Goal: Contribute content: Contribute content

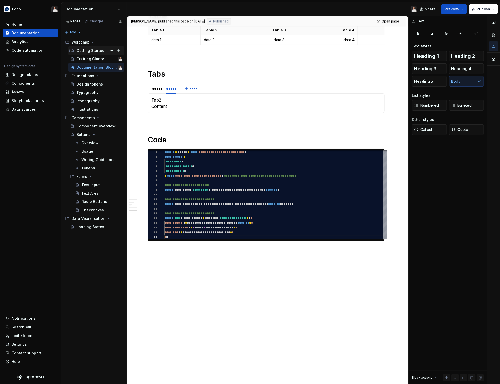
click at [93, 50] on div "Getting Started!" at bounding box center [90, 50] width 29 height 5
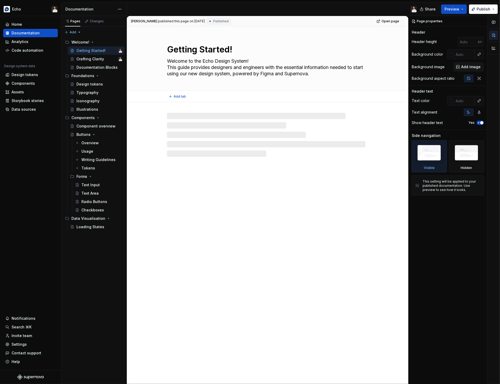
click at [208, 60] on textarea "Welcome to the Echo Design System! This guide provides designers and engineers …" at bounding box center [265, 67] width 198 height 21
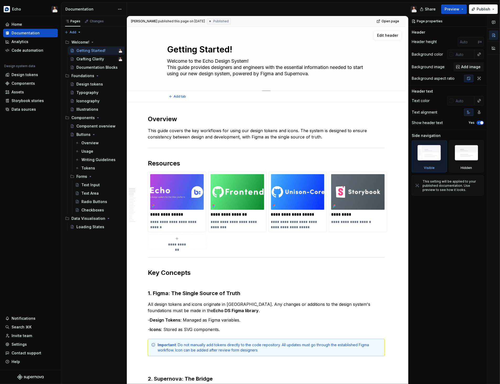
click at [204, 67] on textarea "Welcome to the Echo Design System! This guide provides designers and engineers …" at bounding box center [265, 67] width 198 height 21
click at [245, 74] on textarea "Welcome to the Echo Design System! This guide provides designers and engineers …" at bounding box center [265, 67] width 198 height 21
click at [229, 62] on textarea "Welcome to the Echo Design System! This guide provides designers and engineers …" at bounding box center [265, 67] width 198 height 21
click at [261, 61] on textarea "Welcome to the Echo Design System! This guide provides designers and engineers …" at bounding box center [265, 67] width 198 height 21
type textarea "*"
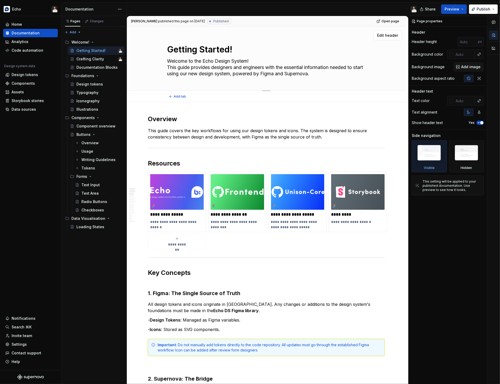
type textarea "Welcome to the Echo Design System! This guide provides designers and engineers …"
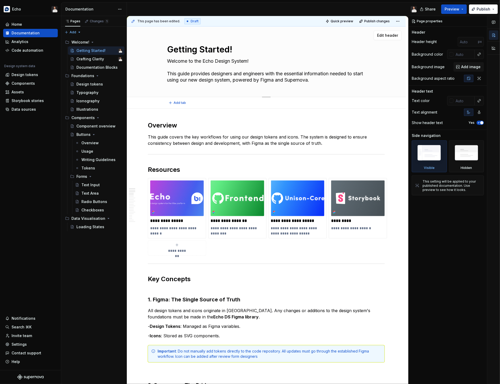
type textarea "*"
type textarea "Welcome to the Echo Design System! V This guide provides designers and engineer…"
type textarea "*"
type textarea "Welcome to the Echo Design System! Vi This guide provides designers and enginee…"
type textarea "*"
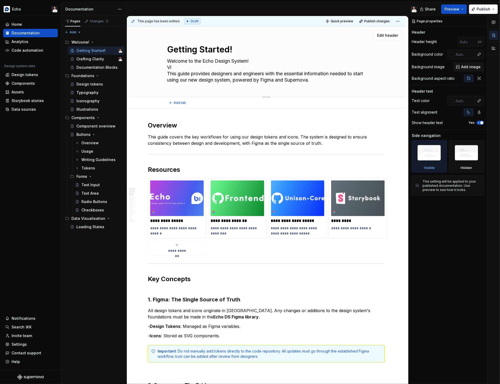
type textarea "Welcome to the Echo Design System! Vib This guide provides designers and engine…"
type textarea "*"
type textarea "Welcome to the Echo Design System! Vibe This guide provides designers and engin…"
type textarea "*"
type textarea "Welcome to the Echo Design System! Vib This guide provides designers and engine…"
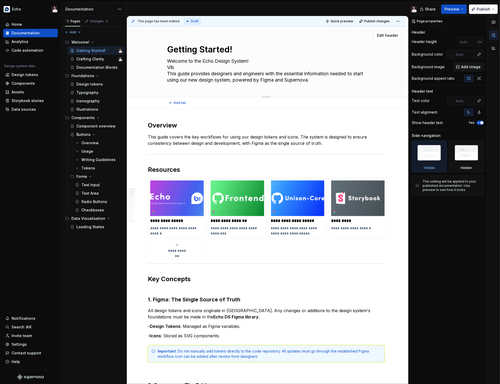
type textarea "*"
type textarea "Welcome to the Echo Design System! Vi This guide provides designers and enginee…"
type textarea "*"
type textarea "Welcome to the Echo Design System! V This guide provides designers and engineer…"
type textarea "*"
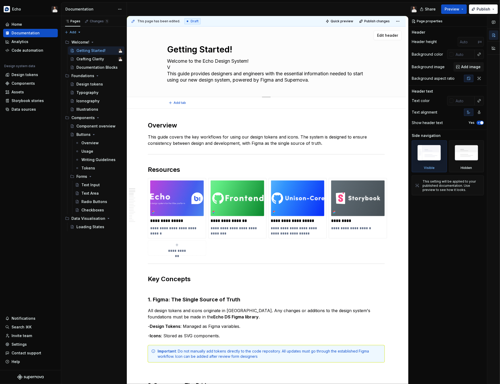
type textarea "Welcome to the Echo Design System! This guide provides designers and engineers …"
type textarea "*"
type textarea "Welcome to the Echo Design System! This guide provides designers and engineers …"
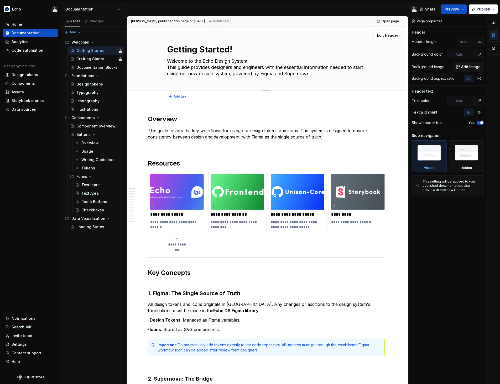
click at [203, 51] on textarea "Getting Started!" at bounding box center [265, 49] width 198 height 13
type textarea "*"
type textarea "Getting Started !"
type textarea "*"
type textarea "Getting Started w!"
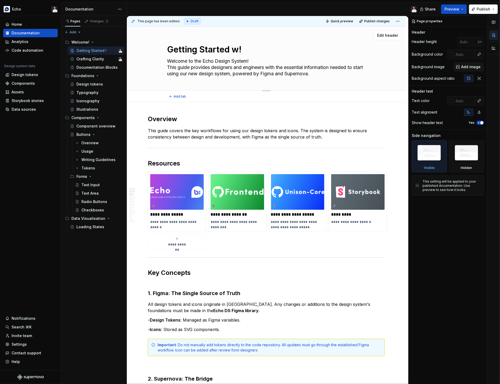
type textarea "*"
type textarea "Getting Started wi!"
type textarea "*"
type textarea "Getting Started wit!"
type textarea "*"
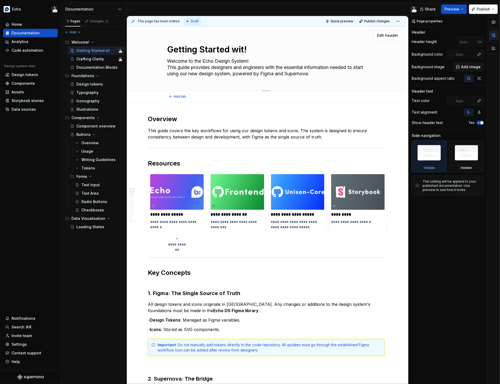
type textarea "Getting Started with!"
type textarea "*"
type textarea "Getting Started with !"
type textarea "*"
type textarea "Getting Started with V!"
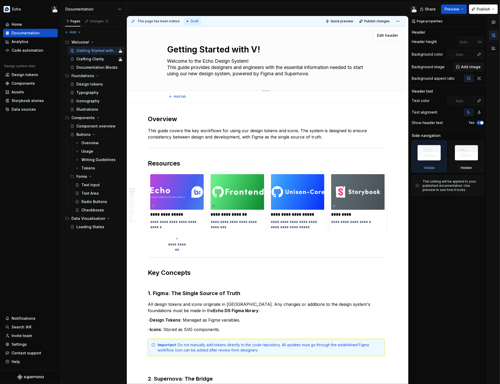
type textarea "*"
type textarea "Getting Started with [PERSON_NAME]!"
type textarea "*"
type textarea "Getting Started with Vib!"
type textarea "*"
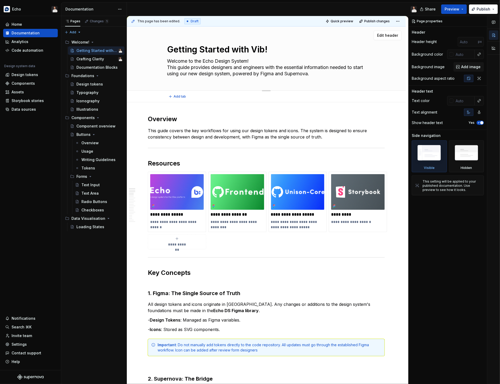
type textarea "Getting Started with Vibe!"
type textarea "*"
type textarea "Getting Started with Vibe!"
click at [254, 59] on textarea "Welcome to the Echo Design System! This guide provides designers and engineers …" at bounding box center [265, 67] width 198 height 21
click at [269, 51] on textarea "Getting Started with Vibe!" at bounding box center [265, 49] width 198 height 13
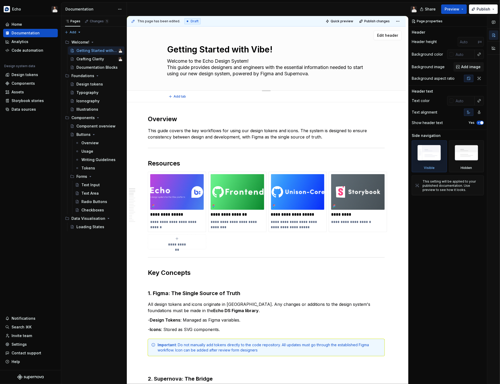
click at [271, 50] on textarea "Getting Started with Vibe!" at bounding box center [265, 49] width 198 height 13
drag, startPoint x: 259, startPoint y: 60, endPoint x: 251, endPoint y: 60, distance: 7.6
click at [238, 60] on textarea "Welcome to the Echo Design System! This guide provides designers and engineers …" at bounding box center [265, 67] width 198 height 21
click at [261, 60] on textarea "Welcome to the Echo Design System! This guide provides designers and engineers …" at bounding box center [265, 67] width 198 height 21
type textarea "*"
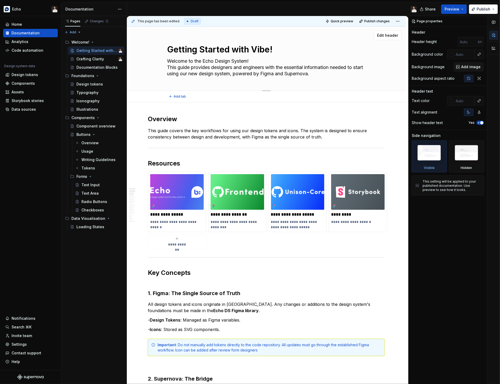
type textarea "Welcome to the Echo Design System,! This guide provides designers and engineers…"
type textarea "*"
type textarea "Welcome to the Echo Design System, ! This guide provides designers and engineer…"
type textarea "*"
type textarea "Welcome to the Echo Design System, h! This guide provides designers and enginee…"
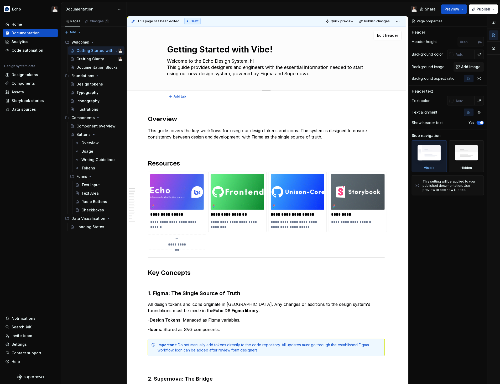
type textarea "*"
type textarea "Welcome to the Echo Design System, ho! This guide provides designers and engine…"
type textarea "*"
type textarea "Welcome to the Echo Design System, hom! This guide provides designers and engin…"
type textarea "*"
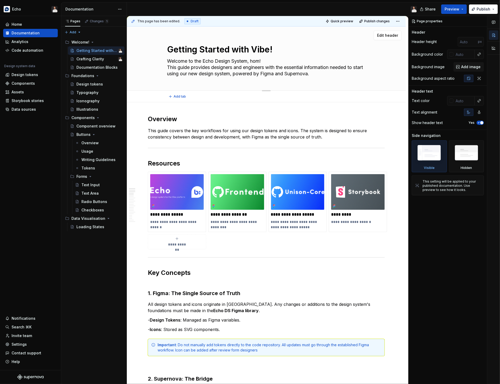
type textarea "Welcome to the Echo Design System, home! This guide provides designers and engi…"
type textarea "*"
type textarea "Welcome to the Echo Design System, home ! This guide provides designers and eng…"
type textarea "*"
type textarea "Welcome to the Echo Design System, home f! This guide provides designers and en…"
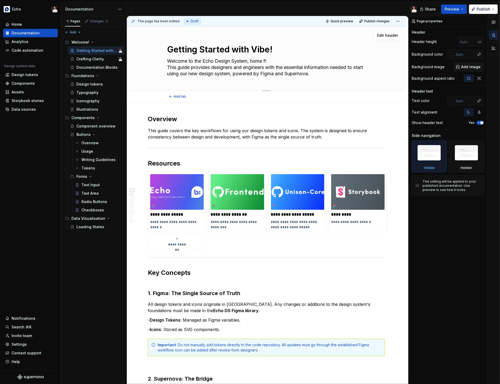
type textarea "*"
type textarea "Welcome to the Echo Design System, home fo! This guide provides designers and e…"
type textarea "*"
type textarea "Welcome to the Echo Design System, home for! This guide provides designers and …"
type textarea "*"
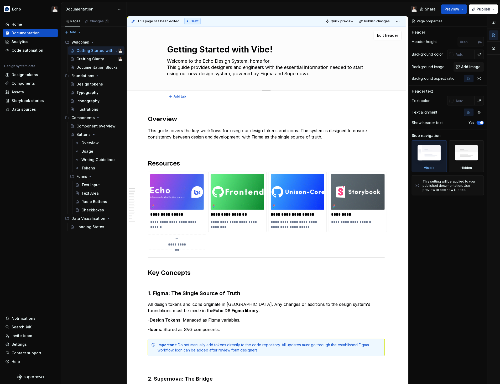
type textarea "Welcome to the Echo Design System, home for ! This guide provides designers and…"
type textarea "*"
type textarea "Welcome to the Echo Design System, home for d! This guide provides designers an…"
type textarea "*"
type textarea "Welcome to the Echo Design System, home for de! This guide provides designers a…"
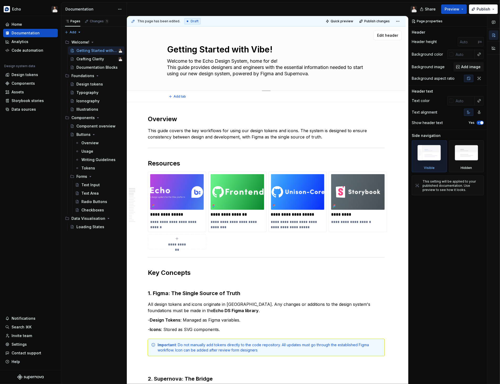
type textarea "*"
type textarea "Welcome to the Echo Design System, home for des! This guide provides designers …"
type textarea "*"
type textarea "Welcome to the Echo Design System, home for desi! This guide provides designers…"
type textarea "*"
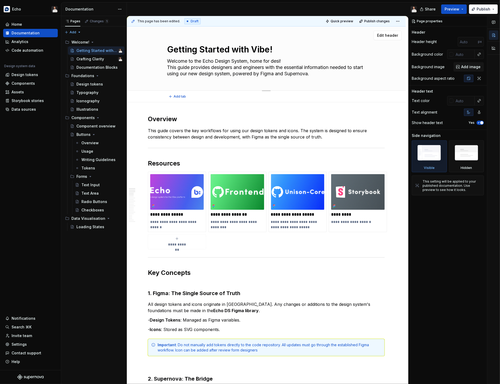
type textarea "Welcome to the Echo Design System, home for desig! This guide provides designer…"
type textarea "*"
type textarea "Welcome to the Echo Design System, home for design! This guide provides designe…"
type textarea "*"
type textarea "Welcome to the Echo Design System, home for design ! This guide provides design…"
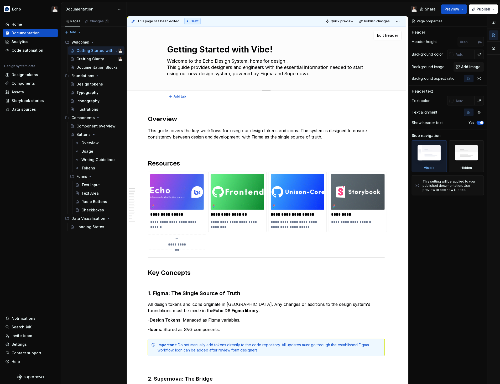
type textarea "*"
type textarea "Welcome to the Echo Design System, home for design a! This guide provides desig…"
type textarea "*"
type textarea "Welcome to the Echo Design System, home for design an! This guide provides desi…"
type textarea "*"
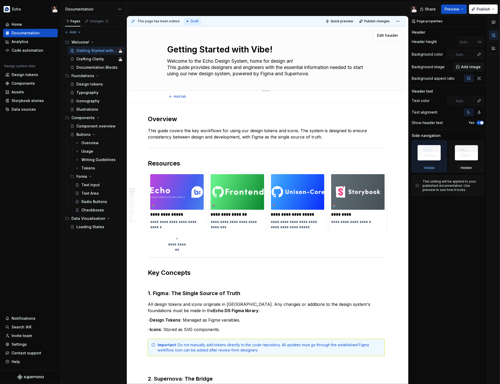
type textarea "Welcome to the Echo Design System, home for design and! This guide provides des…"
type textarea "*"
type textarea "Welcome to the Echo Design System, home for design and ! This guide provides de…"
type textarea "*"
type textarea "Welcome to the Echo Design System, home for design and d! This guide provides d…"
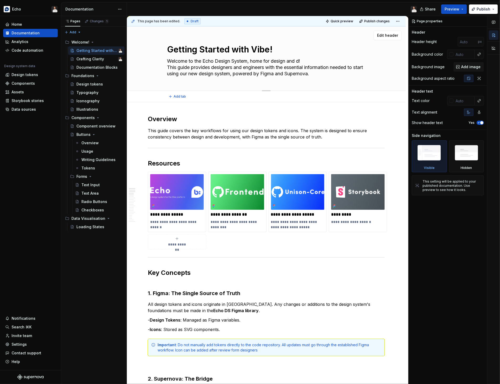
type textarea "*"
type textarea "Welcome to the Echo Design System, home for design and de! This guide provides …"
type textarea "*"
type textarea "Welcome to the Echo Design System, home for design and dev! This guide provides…"
type textarea "*"
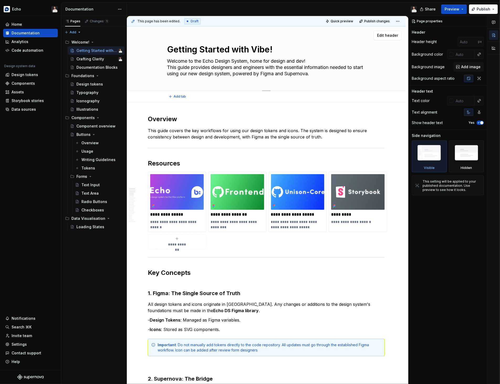
type textarea "Welcome to the Echo Design System, home for design and deve! This guide provide…"
type textarea "*"
type textarea "Welcome to the Echo Design System, home for design and devel! This guide provid…"
type textarea "*"
type textarea "Welcome to the Echo Design System, home for design and develo! This guide provi…"
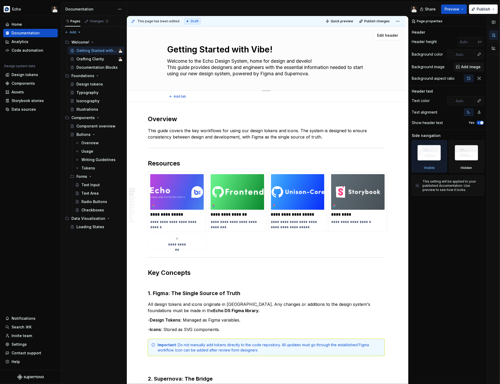
type textarea "*"
type textarea "Welcome to the Echo Design System, home for design and develop! This guide prov…"
type textarea "*"
type textarea "Welcome to the Echo Design System, home for design and developm! This guide pro…"
type textarea "*"
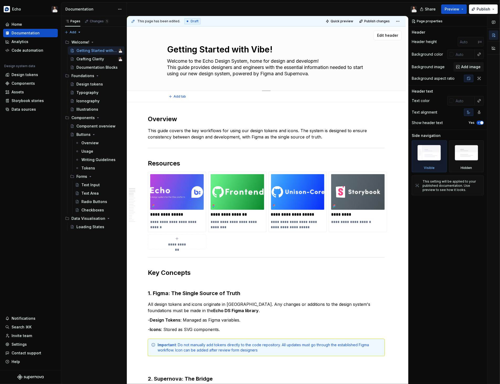
type textarea "Welcome to the Echo Design System, home for design and developme! This guide pr…"
type textarea "*"
type textarea "Welcome to the Echo Design System, home for design and developmen! This guide p…"
type textarea "*"
type textarea "Welcome to the Echo Design System, home for design and development! This guide …"
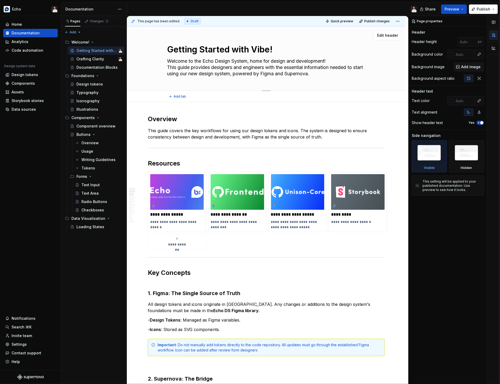
type textarea "*"
type textarea "Welcome to the Echo Design System, home for design and development ! This guide…"
type textarea "*"
type textarea "Welcome to the Echo Design System, home for design and development e! This guid…"
type textarea "*"
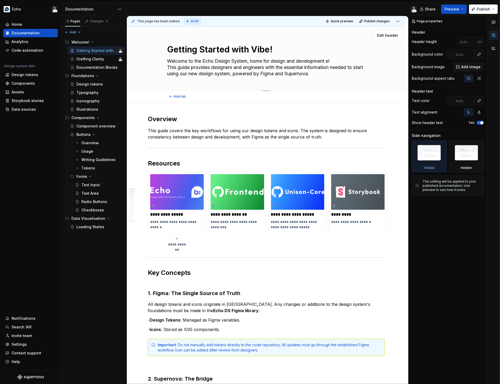
type textarea "Welcome to the Echo Design System, home for design and development ex! This gui…"
type textarea "*"
type textarea "Welcome to the Echo Design System, home for design and development exp! This gu…"
type textarea "*"
type textarea "Welcome to the Echo Design System, home for design and development expe! This g…"
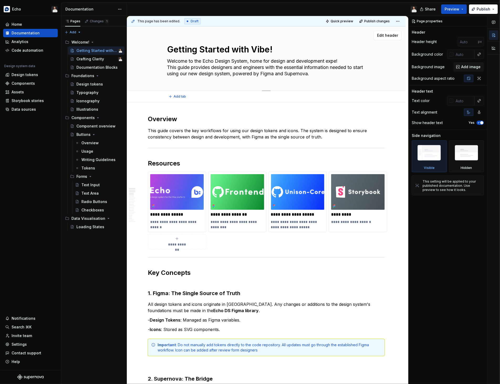
type textarea "*"
type textarea "Welcome to the Echo Design System, home for design and development exper! This …"
type textarea "*"
type textarea "Welcome to the Echo Design System, home for design and development experi! This…"
type textarea "*"
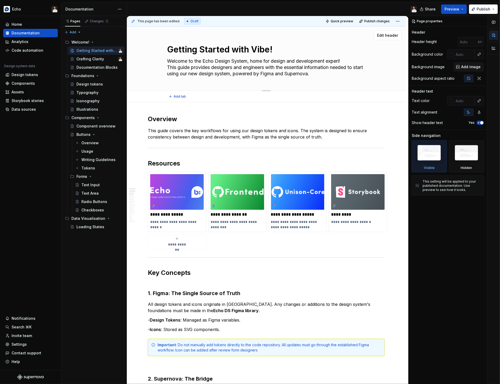
type textarea "Welcome to the Echo Design System, home for design and development experie! Thi…"
type textarea "*"
type textarea "Welcome to the Echo Design System, home for design and development experienc! T…"
type textarea "*"
type textarea "Welcome to the Echo Design System, home for design and development experience! …"
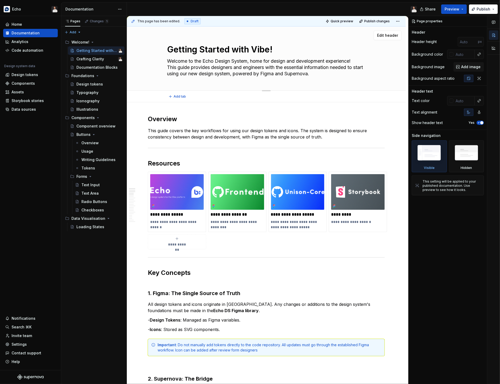
type textarea "*"
type textarea "Welcome to the Echo Design System, home for design and development experience !…"
type textarea "*"
type textarea "Welcome to the Echo Design System, home for design and development experience b…"
type textarea "*"
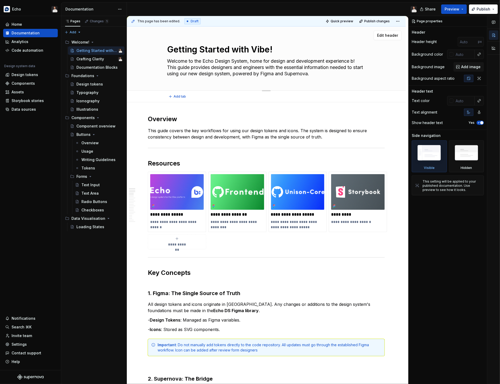
type textarea "Welcome to the Echo Design System, home for design and development experience b…"
type textarea "*"
type textarea "Welcome to the Echo Design System, home for design and development experience b…"
type textarea "*"
type textarea "Welcome to the Echo Design System, home for design and development experience b…"
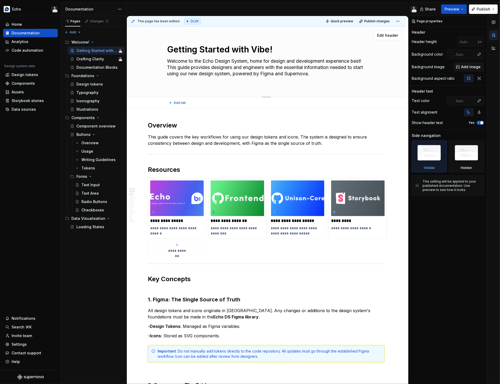
type textarea "*"
type textarea "Welcome to the Echo Design System, home for design and development experience b…"
type textarea "*"
type textarea "Welcome to the Echo Design System, home for design and development experience b…"
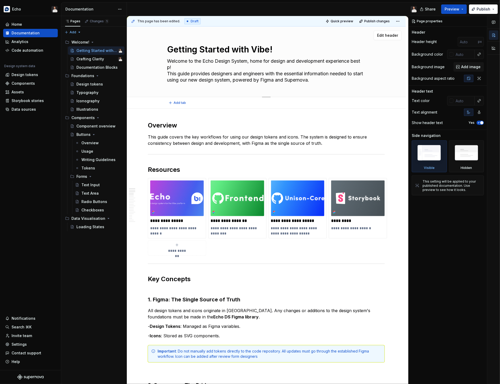
type textarea "*"
type textarea "Welcome to the Echo Design System, home for design and development experience b…"
type textarea "*"
type textarea "Welcome to the Echo Design System, home for design and development experience b…"
type textarea "*"
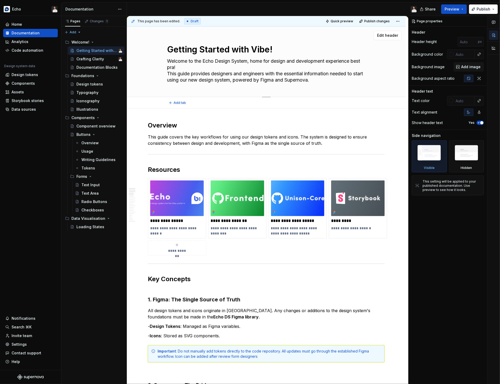
type textarea "Welcome to the Echo Design System, home for design and development experience b…"
type textarea "*"
type textarea "Welcome to the Echo Design System, home for design and development experience b…"
type textarea "*"
type textarea "Welcome to the Echo Design System, home for design and development experience b…"
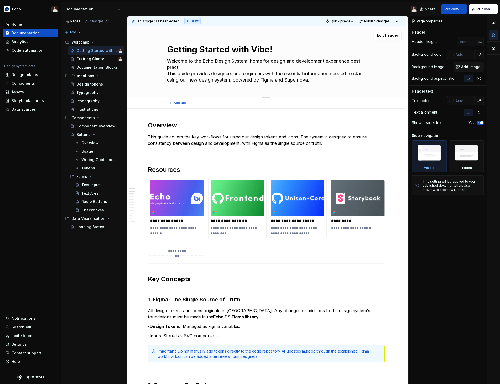
type textarea "*"
type textarea "Welcome to the Echo Design System, home for design and development experience b…"
type textarea "*"
type textarea "Welcome to the Echo Design System, home for design and development experience b…"
type textarea "*"
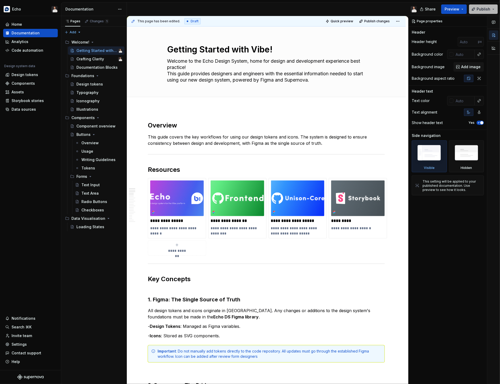
type textarea "Welcome to the Echo Design System, home for design and development experience b…"
click at [480, 10] on span "Publish" at bounding box center [483, 9] width 14 height 5
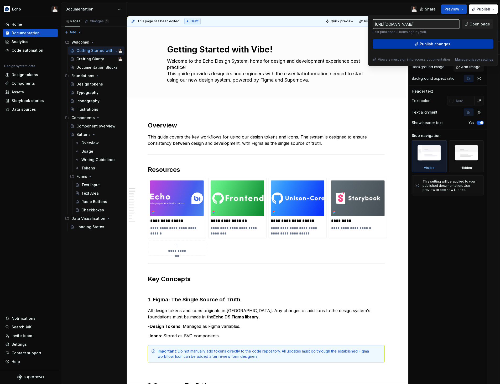
click at [448, 43] on span "Publish changes" at bounding box center [435, 43] width 31 height 5
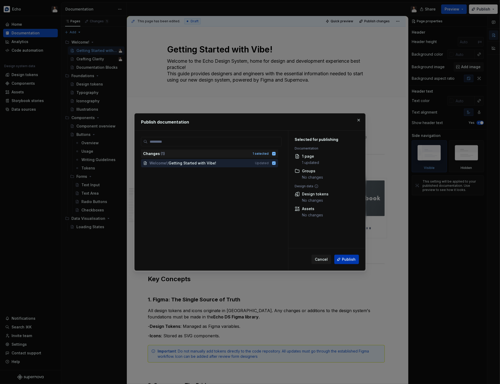
click at [350, 262] on button "Publish" at bounding box center [346, 259] width 25 height 9
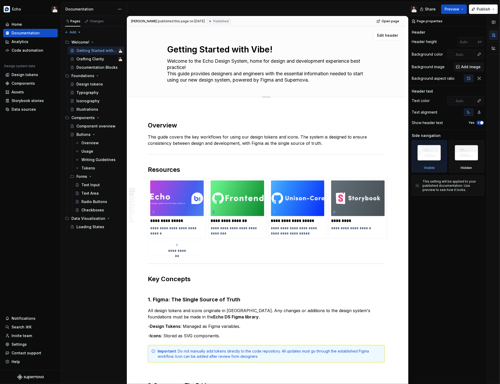
click at [207, 81] on textarea "Welcome to the Echo Design System, home for design and development experience b…" at bounding box center [265, 70] width 198 height 27
type textarea "*"
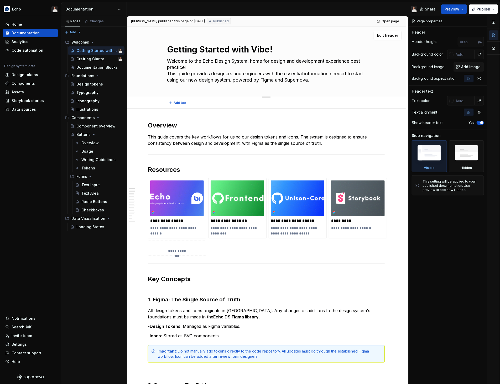
type textarea "Welcome to the Echo Design System, home for design and development experience b…"
type textarea "*"
type textarea "Welcome to the Echo Design System, home for design and development experience b…"
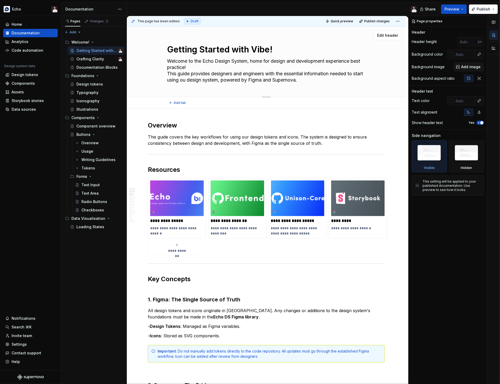
type textarea "*"
type textarea "Welcome to the Echo Design System, home for design and development experience b…"
type textarea "*"
type textarea "Welcome to the Echo Design System, home for design and development experience b…"
type textarea "*"
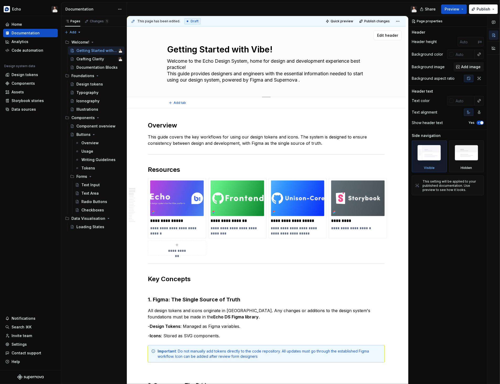
type textarea "Welcome to the Echo Design System, home for design and development experience b…"
type textarea "*"
type textarea "Welcome to the Echo Design System, home for design and development experience b…"
type textarea "*"
type textarea "Welcome to the Echo Design System, home for design and development experience b…"
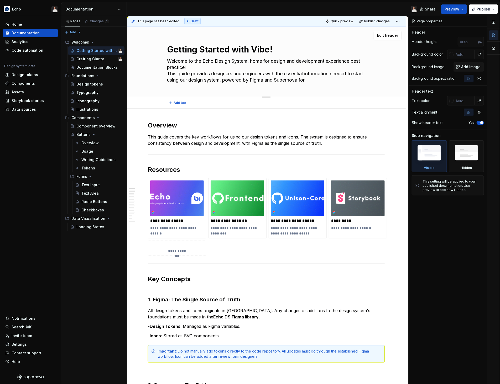
type textarea "*"
type textarea "Welcome to the Echo Design System, home for design and development experience b…"
type textarea "*"
type textarea "Welcome to the Echo Design System, home for design and development experience b…"
type textarea "*"
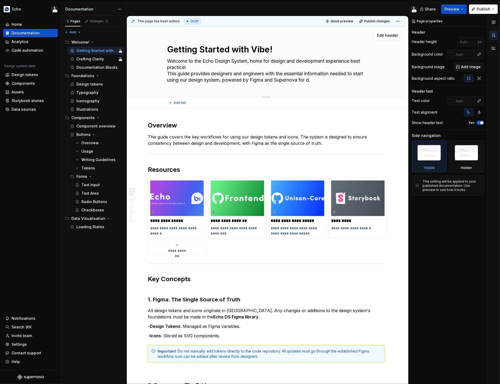
type textarea "Welcome to the Echo Design System, home for design and development experience b…"
type textarea "*"
type textarea "Welcome to the Echo Design System, home for design and development experience b…"
type textarea "*"
type textarea "Welcome to the Echo Design System, home for design and development experience b…"
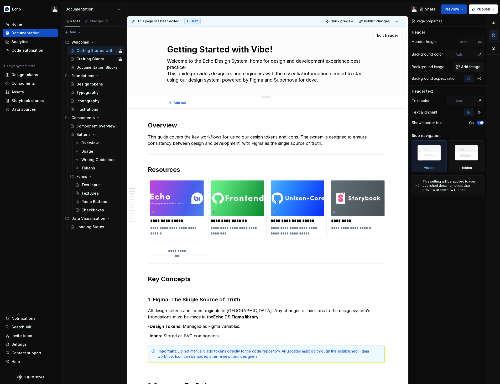
type textarea "*"
type textarea "Welcome to the Echo Design System, home for design and development experience b…"
type textarea "*"
type textarea "Welcome to the Echo Design System, home for design and development experience b…"
type textarea "*"
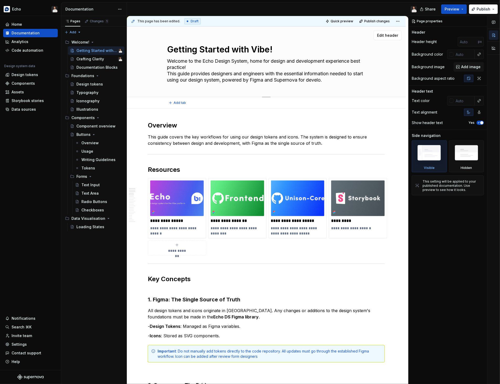
type textarea "Welcome to the Echo Design System, home for design and development experience b…"
type textarea "*"
type textarea "Welcome to the Echo Design System, home for design and development experience b…"
type textarea "*"
type textarea "Welcome to the Echo Design System, home for design and development experience b…"
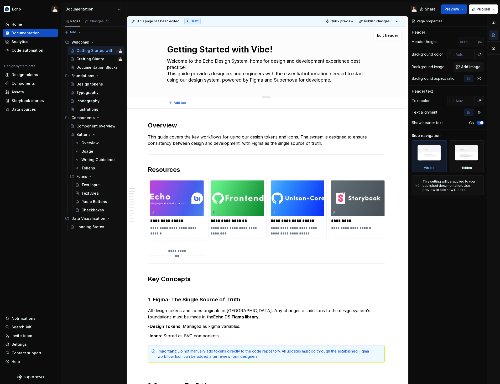
type textarea "*"
type textarea "Welcome to the Echo Design System, home for design and development experience b…"
type textarea "*"
type textarea "Welcome to the Echo Design System, home for design and development experience b…"
type textarea "*"
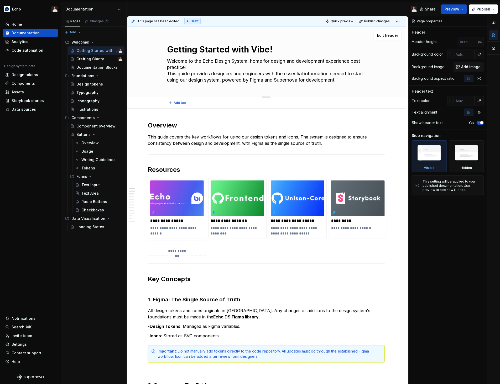
type textarea "Welcome to the Echo Design System, home for design and development experience b…"
type textarea "*"
type textarea "Welcome to the Echo Design System, home for design and development experience b…"
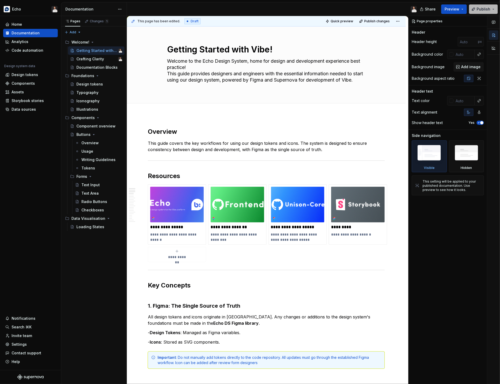
click at [478, 8] on span "Publish" at bounding box center [483, 9] width 14 height 5
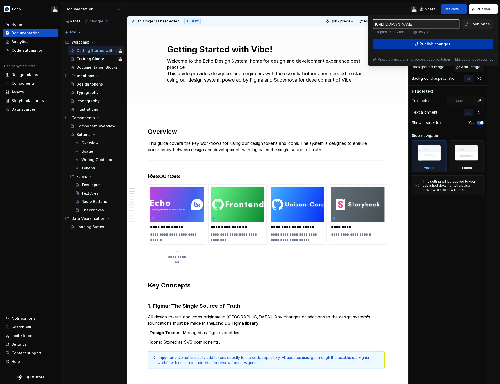
click at [450, 43] on button "Publish changes" at bounding box center [432, 43] width 121 height 9
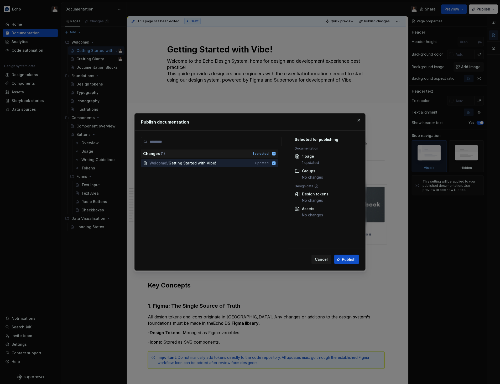
click at [348, 265] on div "Cancel Publish" at bounding box center [326, 260] width 77 height 22
click at [350, 261] on span "Publish" at bounding box center [349, 259] width 14 height 5
